Goal: Information Seeking & Learning: Learn about a topic

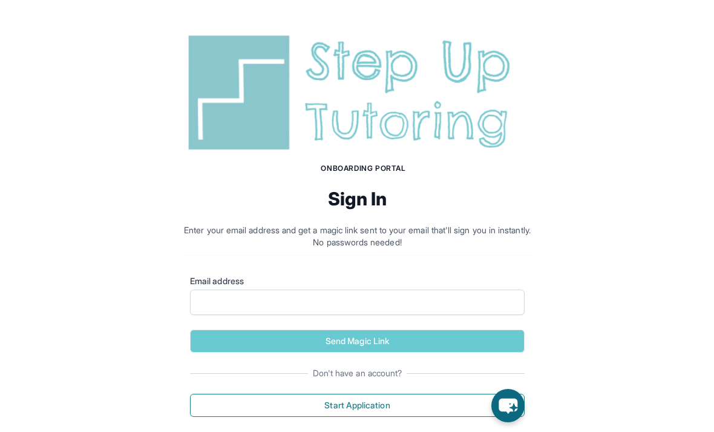
scroll to position [1, 0]
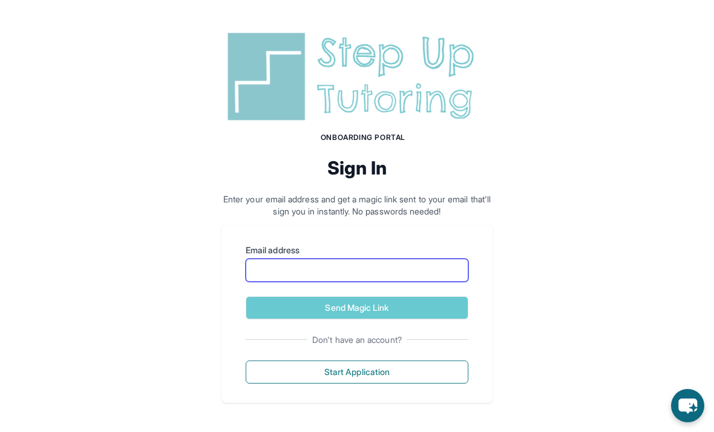
click at [454, 269] on input "Email address" at bounding box center [357, 270] width 223 height 23
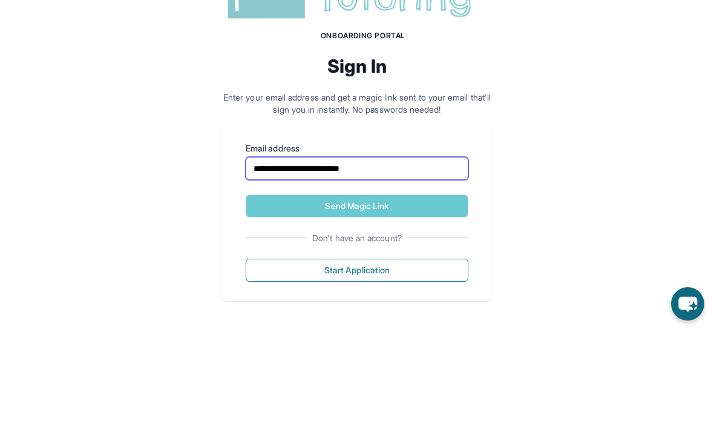
type input "**********"
click at [496, 148] on div "**********" at bounding box center [357, 215] width 714 height 433
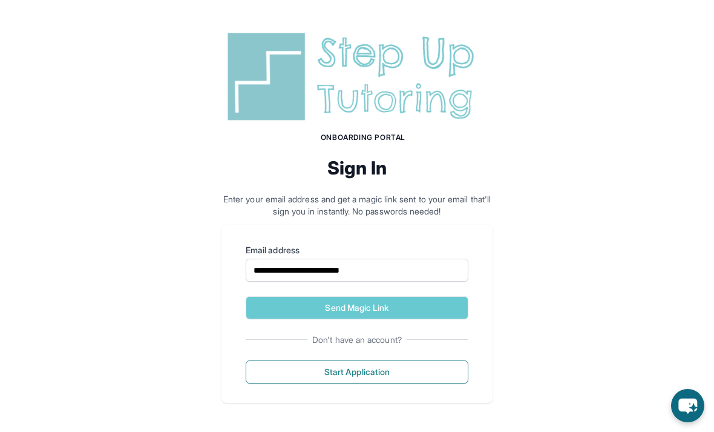
click at [450, 302] on button "Send Magic Link" at bounding box center [357, 307] width 223 height 23
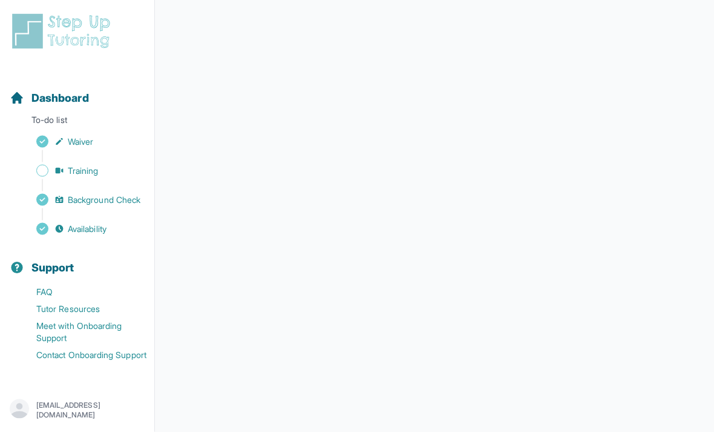
scroll to position [174, 0]
click at [76, 170] on span "Training" at bounding box center [83, 171] width 31 height 12
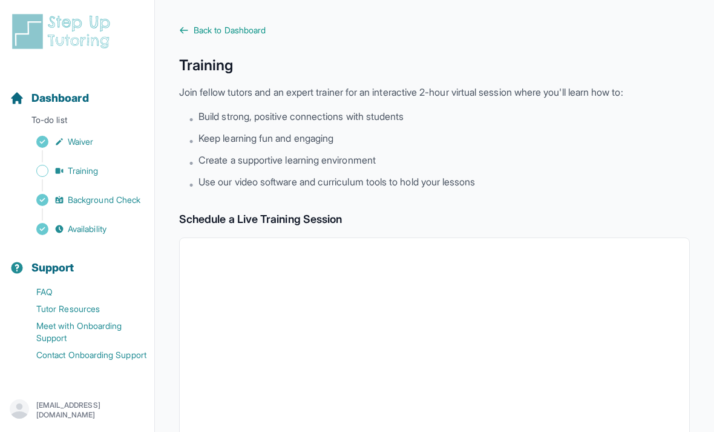
click at [195, 27] on span "Back to Dashboard" at bounding box center [230, 30] width 72 height 12
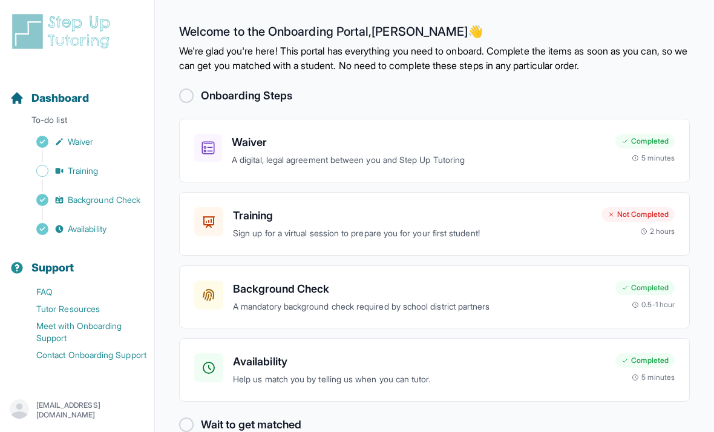
scroll to position [39, 0]
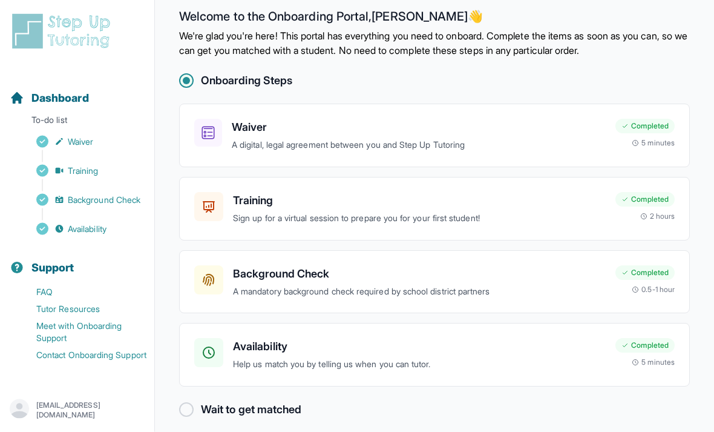
scroll to position [39, 0]
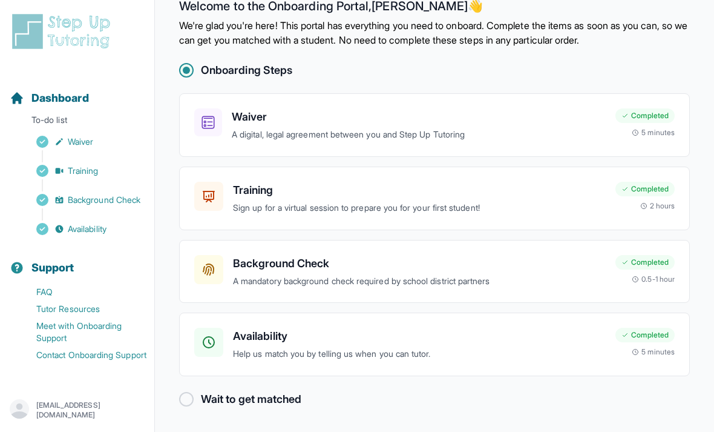
click at [562, 205] on div "Training Sign up for a virtual session to prepare you for your first student! C…" at bounding box center [434, 199] width 511 height 64
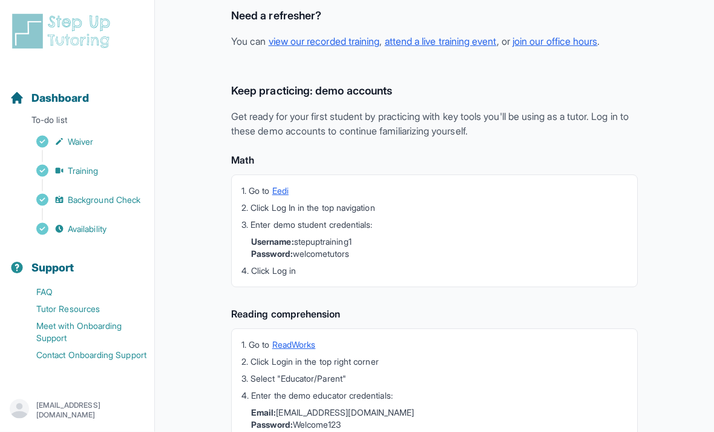
scroll to position [292, 0]
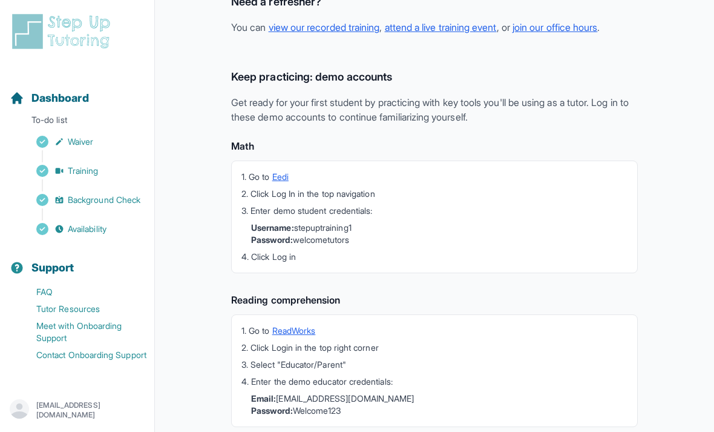
click at [34, 96] on span "Dashboard" at bounding box center [60, 98] width 58 height 17
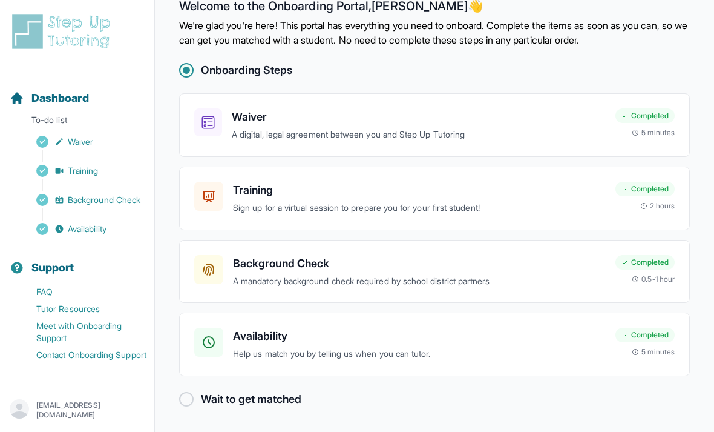
scroll to position [39, 0]
click at [504, 391] on div "Wait to get matched" at bounding box center [434, 399] width 511 height 17
click at [503, 398] on main "Welcome to the Onboarding Portal, Erika 👋 We're glad you're here! This portal h…" at bounding box center [434, 203] width 559 height 457
